Goal: Navigation & Orientation: Find specific page/section

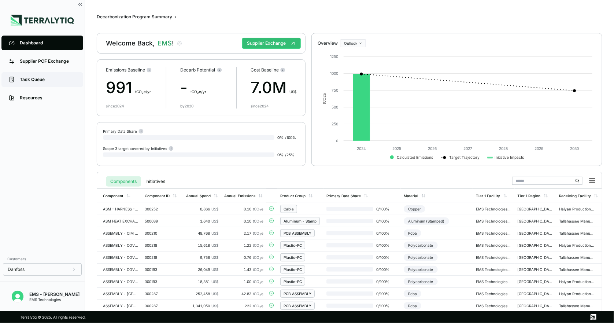
click at [46, 82] on div "Task Queue" at bounding box center [48, 80] width 56 height 6
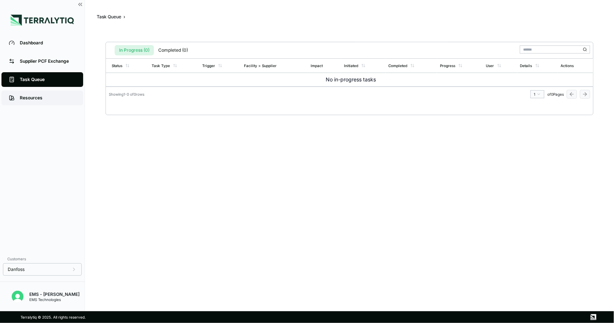
click at [42, 97] on div "Resources" at bounding box center [48, 98] width 56 height 6
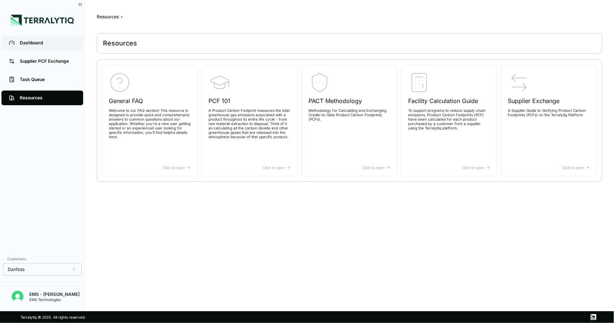
click at [46, 47] on link "Dashboard" at bounding box center [42, 43] width 82 height 15
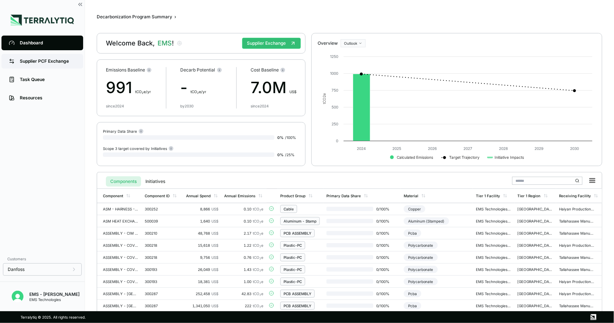
click at [52, 63] on div "Supplier PCF Exchange" at bounding box center [48, 61] width 56 height 6
